Goal: Check status: Check status

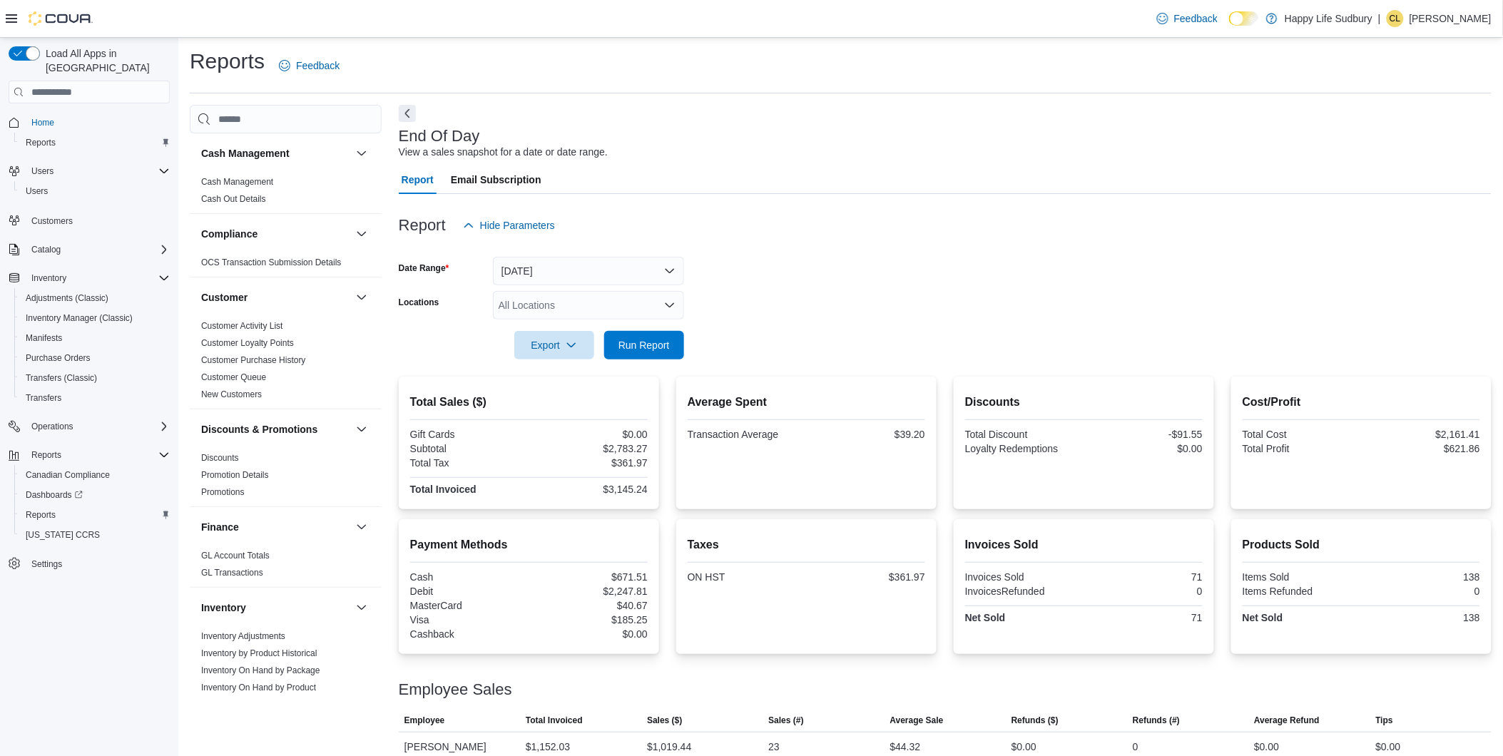
scroll to position [713, 0]
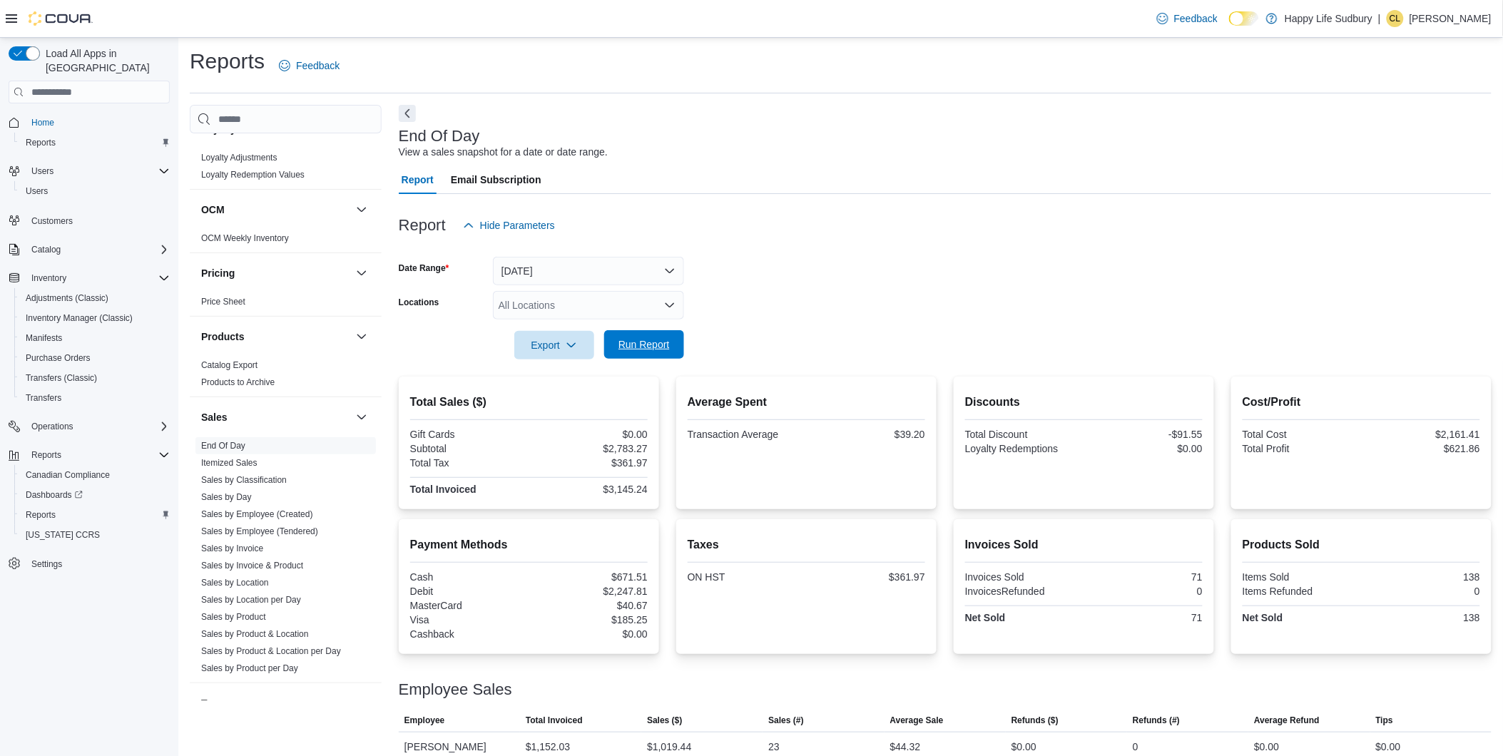
click at [646, 332] on span "Run Report" at bounding box center [644, 344] width 63 height 29
click at [645, 354] on span "Run Report" at bounding box center [644, 344] width 63 height 29
click at [667, 340] on span "Run Report" at bounding box center [643, 344] width 51 height 14
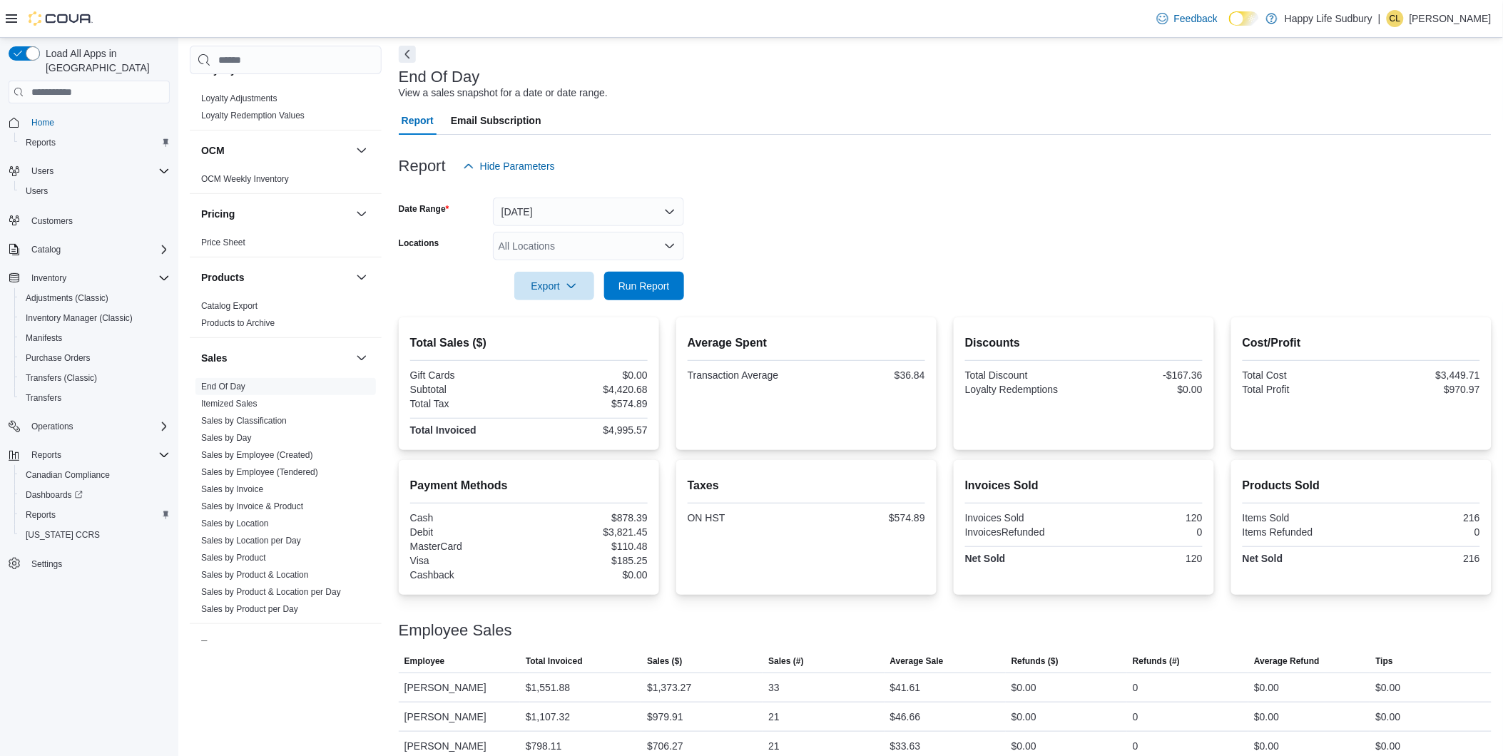
scroll to position [0, 0]
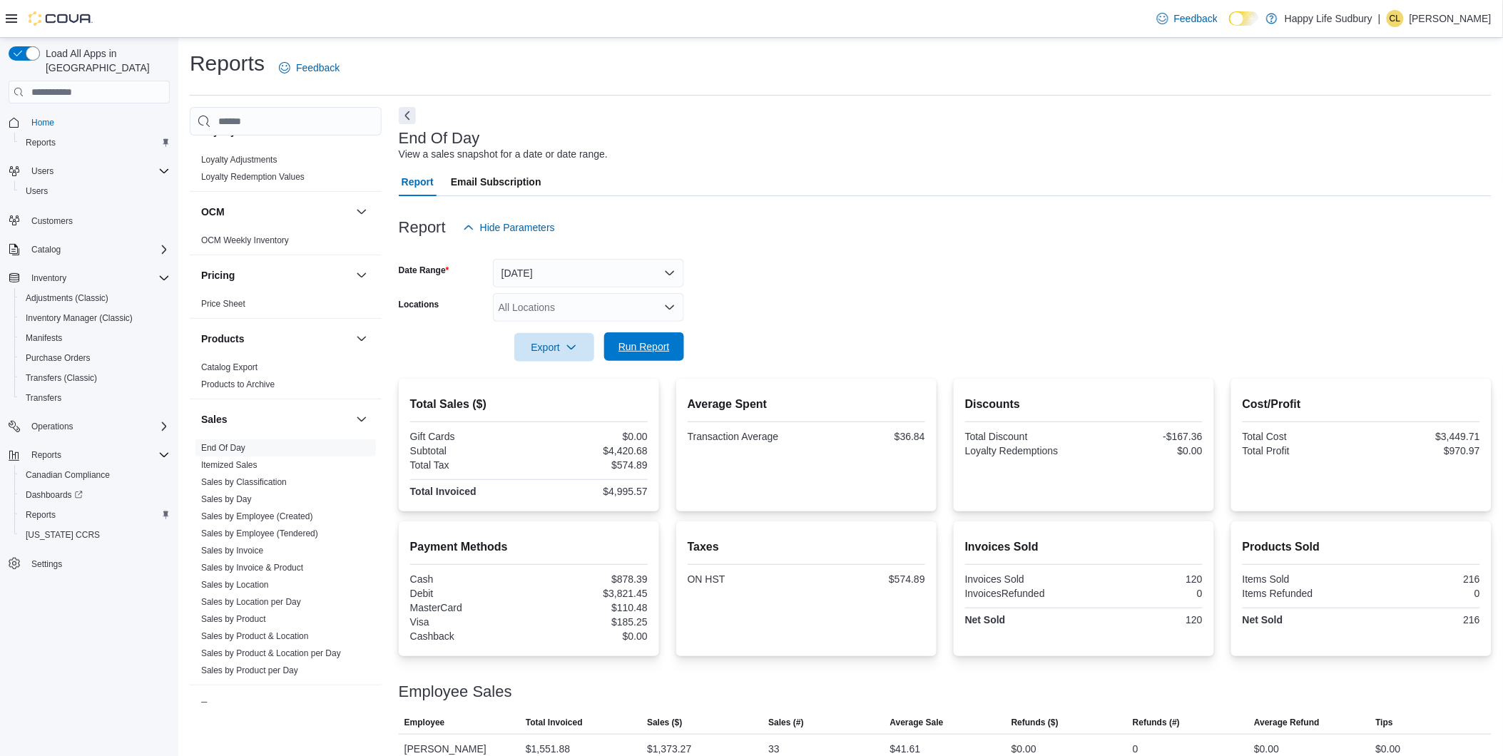
click at [632, 346] on span "Run Report" at bounding box center [643, 347] width 51 height 14
click at [667, 338] on span "Run Report" at bounding box center [644, 346] width 63 height 29
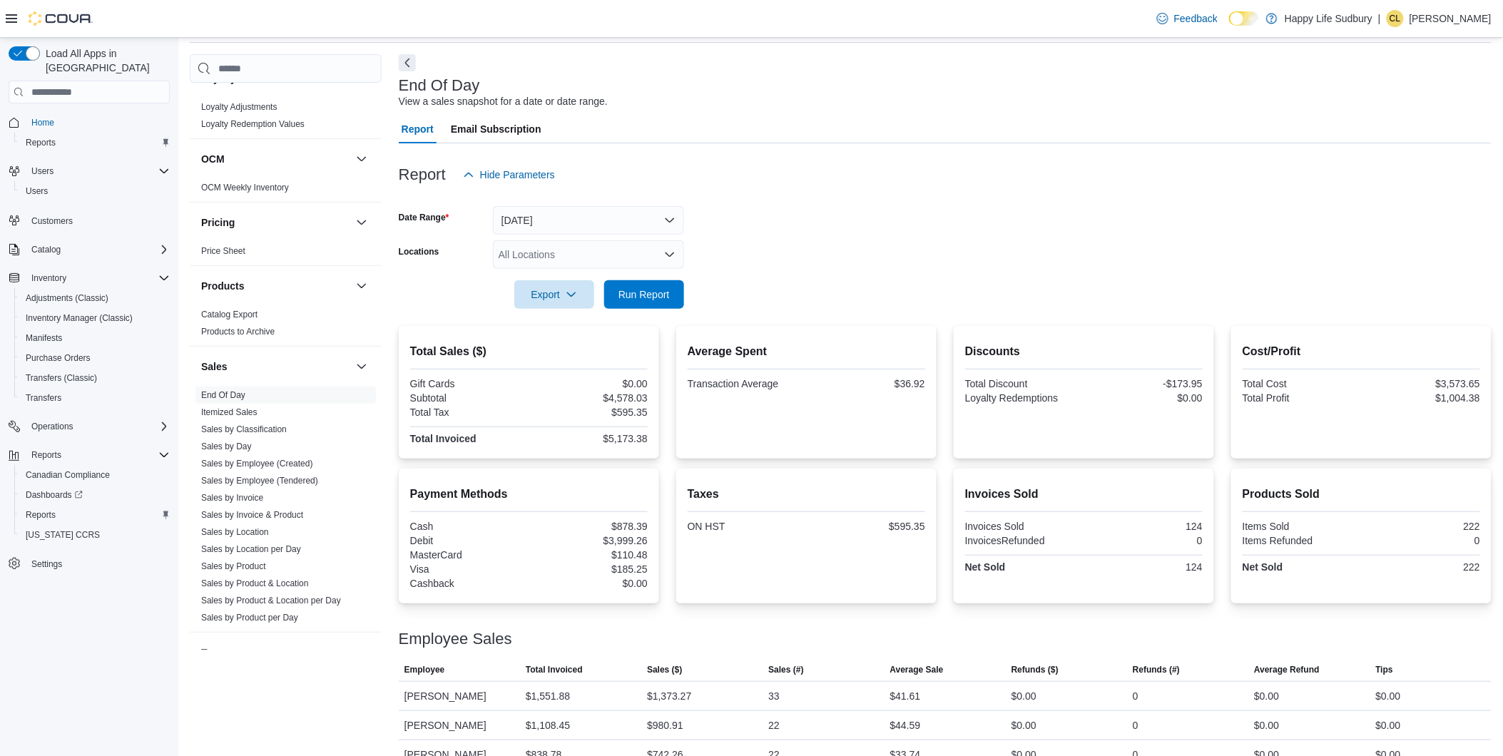
scroll to position [79, 0]
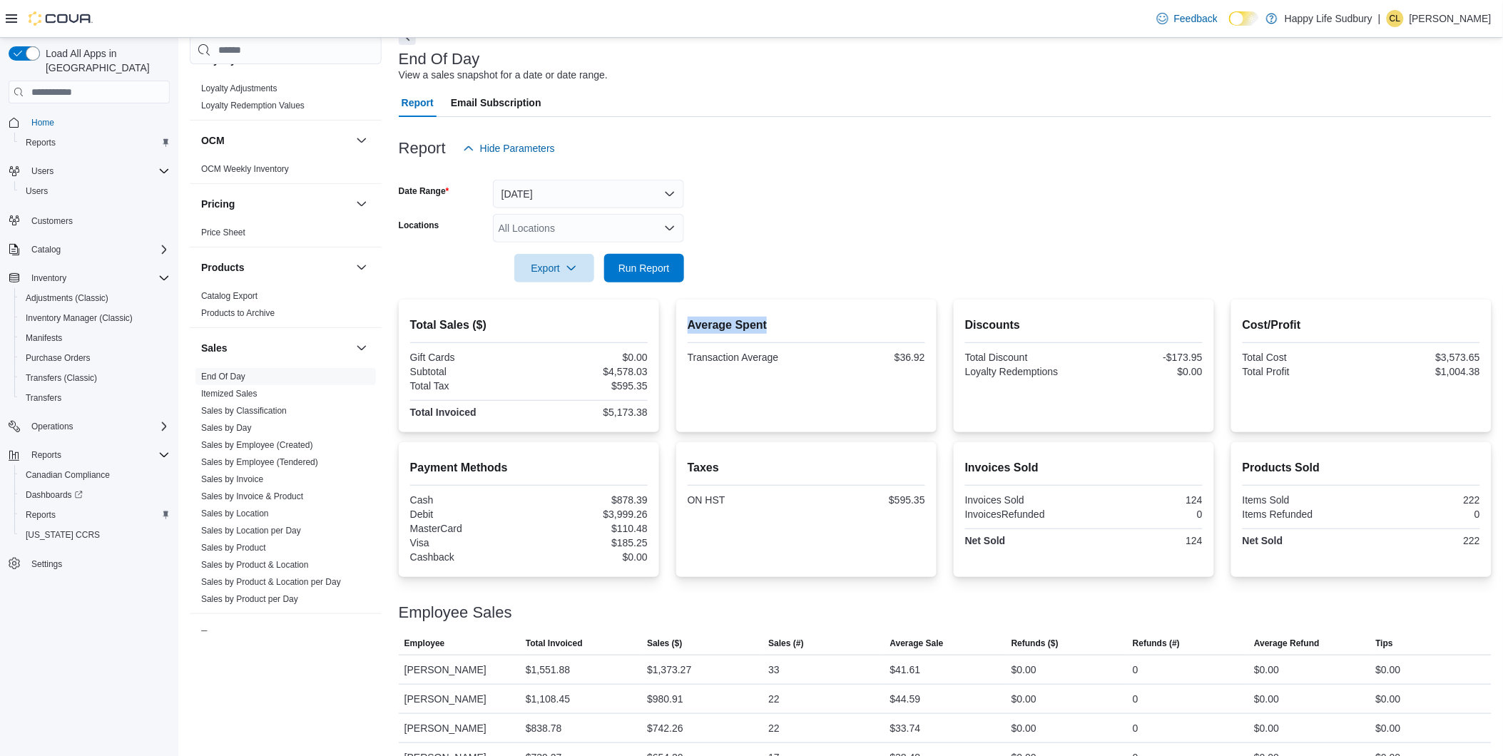
drag, startPoint x: 690, startPoint y: 329, endPoint x: 772, endPoint y: 322, distance: 82.3
click at [772, 322] on h2 "Average Spent" at bounding box center [807, 325] width 238 height 17
click at [679, 311] on div "Average Spent Transaction Average $36.92" at bounding box center [806, 366] width 260 height 133
click at [652, 262] on span "Run Report" at bounding box center [643, 267] width 51 height 14
click at [661, 273] on span "Run Report" at bounding box center [643, 267] width 51 height 14
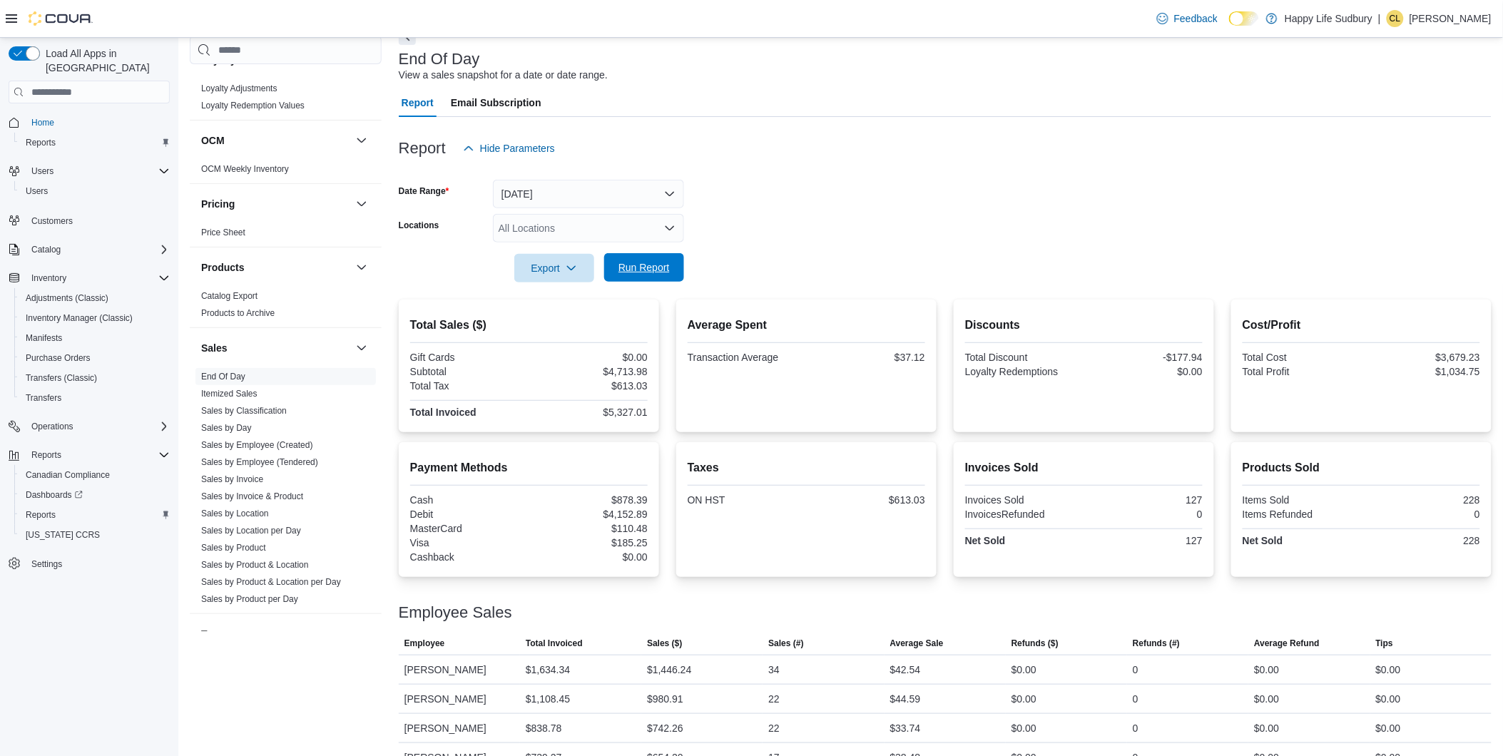
click at [658, 270] on span "Run Report" at bounding box center [643, 267] width 51 height 14
click at [672, 259] on span "Run Report" at bounding box center [644, 267] width 63 height 29
click at [704, 260] on form "Date Range [DATE] Locations All Locations Export Run Report" at bounding box center [945, 223] width 1093 height 120
click at [675, 265] on button "Run Report" at bounding box center [644, 267] width 80 height 29
